Goal: Find specific page/section: Find specific page/section

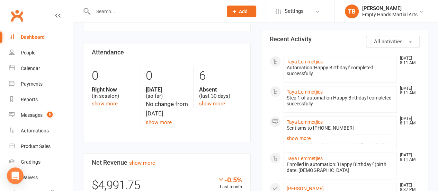
scroll to position [297, 0]
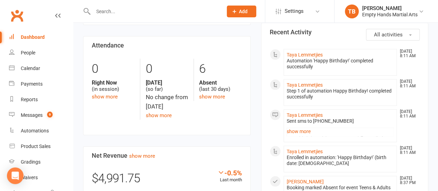
click at [130, 14] on input "text" at bounding box center [154, 12] width 127 height 10
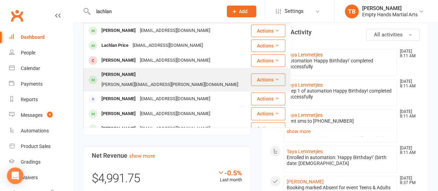
type input "lachlan"
click at [145, 80] on div "[PERSON_NAME][EMAIL_ADDRESS][PERSON_NAME][DOMAIN_NAME]" at bounding box center [169, 85] width 141 height 10
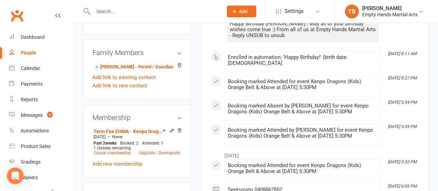
scroll to position [893, 0]
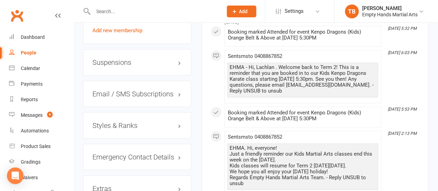
click at [118, 122] on h3 "Styles & Ranks" at bounding box center [136, 126] width 89 height 8
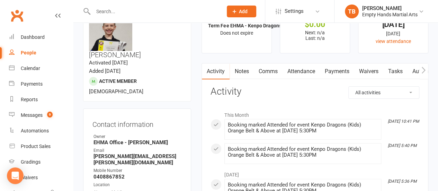
scroll to position [0, 0]
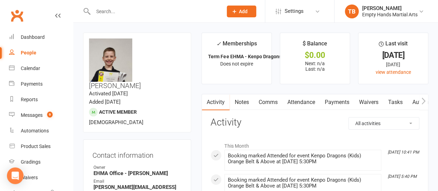
drag, startPoint x: 163, startPoint y: 50, endPoint x: 138, endPoint y: 44, distance: 25.6
click at [138, 44] on h3 "[PERSON_NAME]" at bounding box center [137, 63] width 96 height 51
copy h3 "[PERSON_NAME]"
